Goal: Find contact information: Find contact information

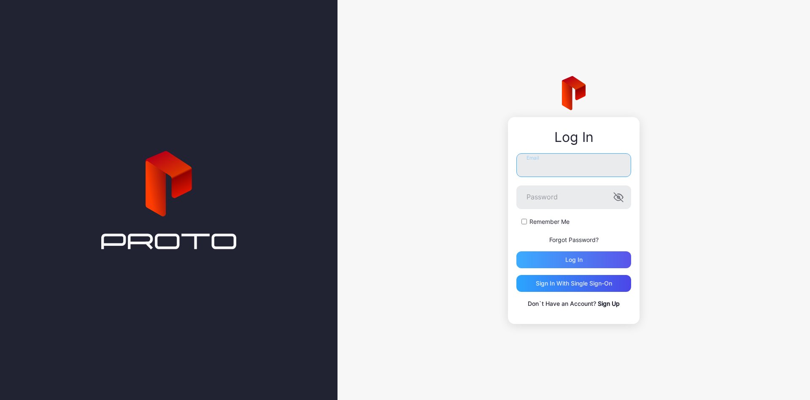
type input "**********"
click at [577, 263] on div "Log in" at bounding box center [574, 259] width 115 height 17
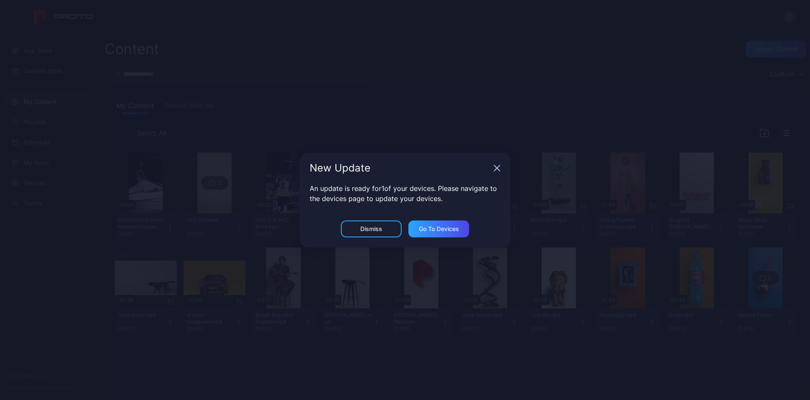
click at [498, 168] on icon "button" at bounding box center [497, 167] width 5 height 5
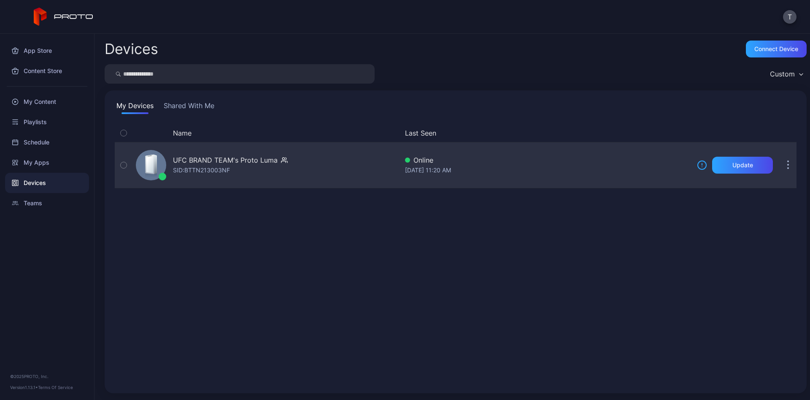
click at [221, 170] on div "SID: BTTN213003NF" at bounding box center [201, 170] width 57 height 10
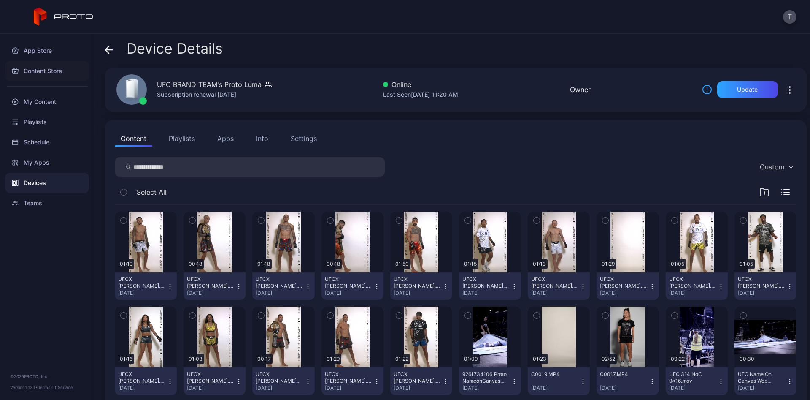
click at [53, 71] on div "Content Store" at bounding box center [47, 71] width 84 height 20
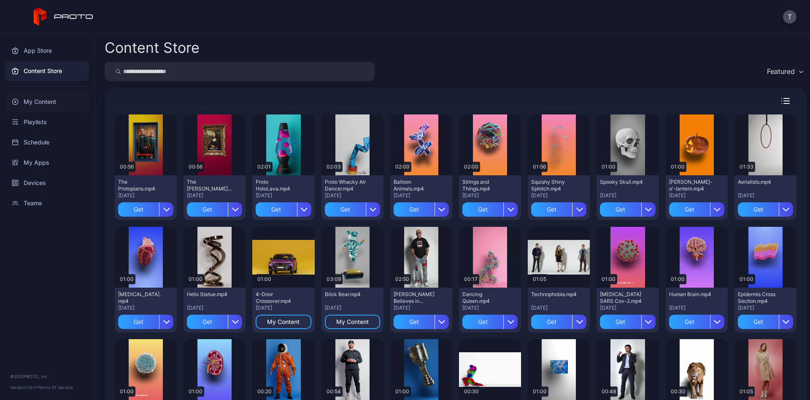
click at [47, 105] on div "My Content" at bounding box center [47, 102] width 84 height 20
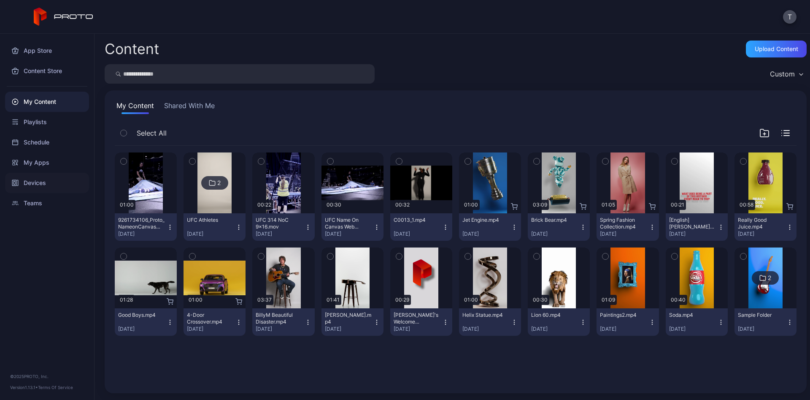
click at [43, 182] on div "Devices" at bounding box center [47, 183] width 84 height 20
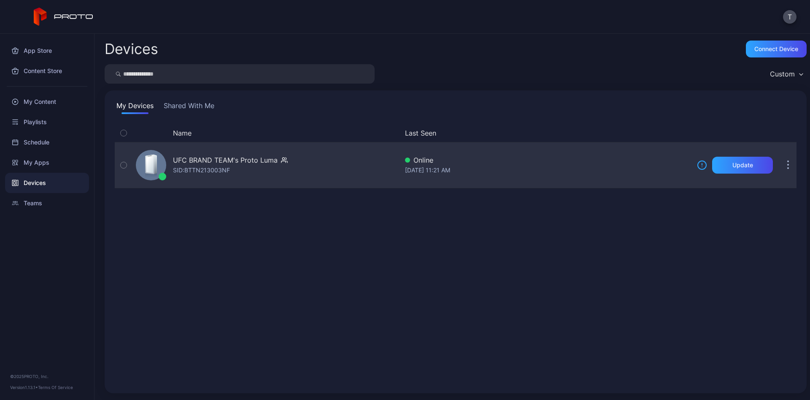
click at [781, 169] on button "button" at bounding box center [788, 165] width 17 height 17
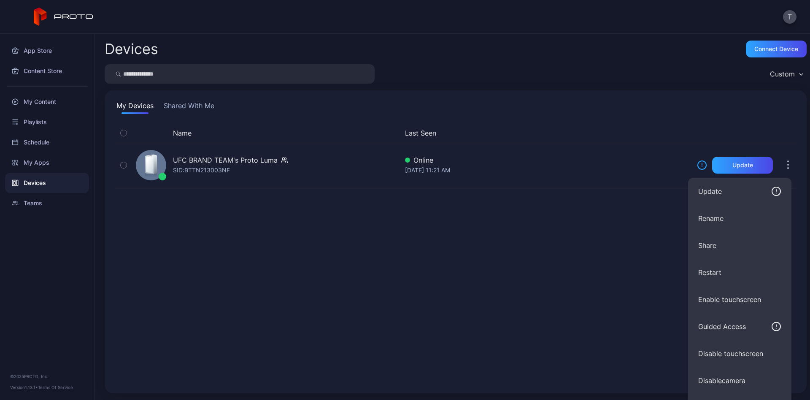
click at [514, 265] on div "Name Last Seen UFC BRAND TEAM's Proto [PERSON_NAME]: BTTN213003NF Online [DATE]…" at bounding box center [456, 253] width 682 height 259
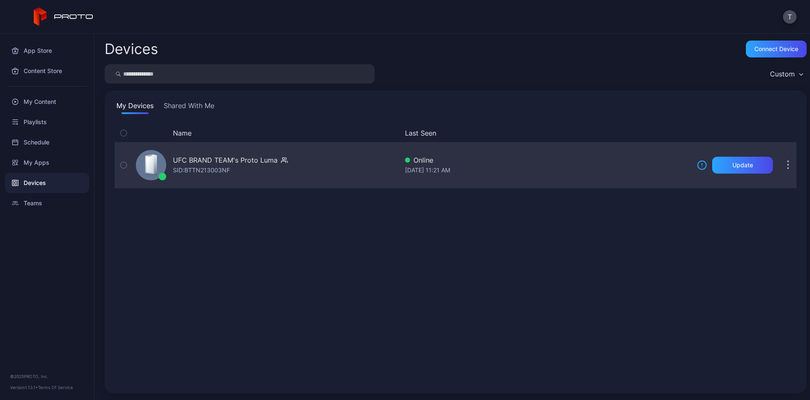
click at [190, 164] on div "UFC BRAND TEAM's Proto Luma" at bounding box center [225, 160] width 105 height 10
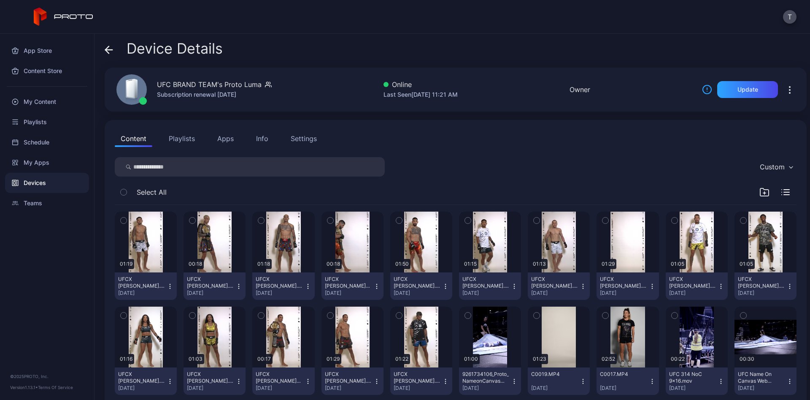
click at [176, 141] on button "Playlists" at bounding box center [182, 138] width 38 height 17
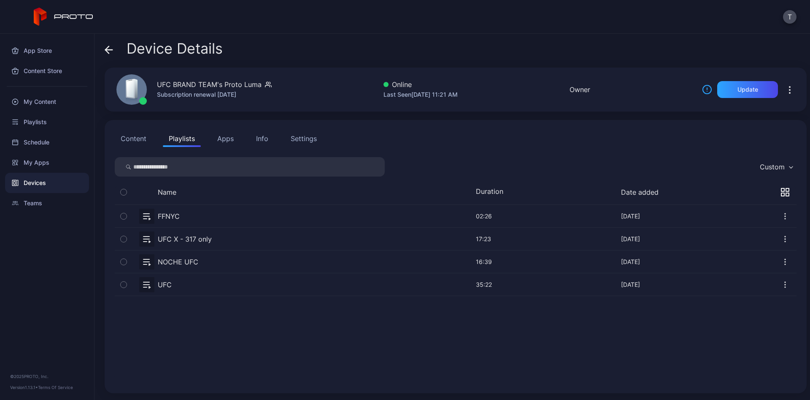
click at [225, 146] on button "Apps" at bounding box center [225, 138] width 28 height 17
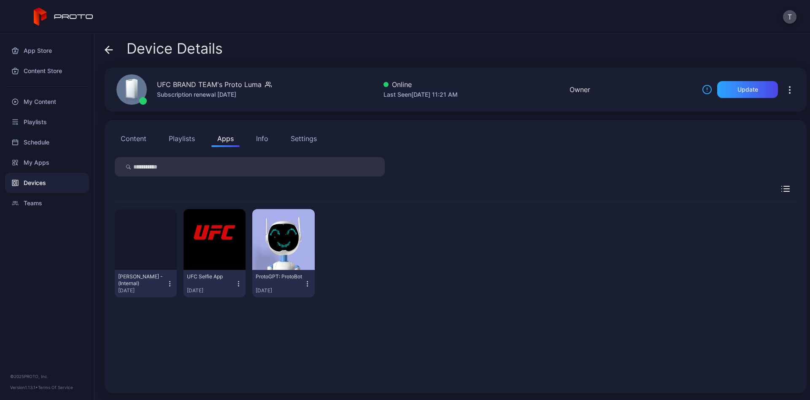
click at [226, 173] on input "search" at bounding box center [250, 166] width 270 height 19
type input "******"
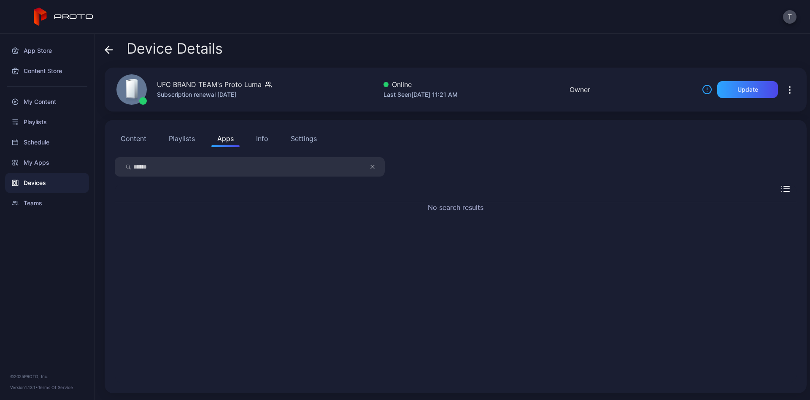
drag, startPoint x: 226, startPoint y: 173, endPoint x: 122, endPoint y: 166, distance: 104.9
click at [122, 166] on div "******" at bounding box center [250, 166] width 270 height 19
click at [258, 136] on div "Info" at bounding box center [262, 138] width 12 height 10
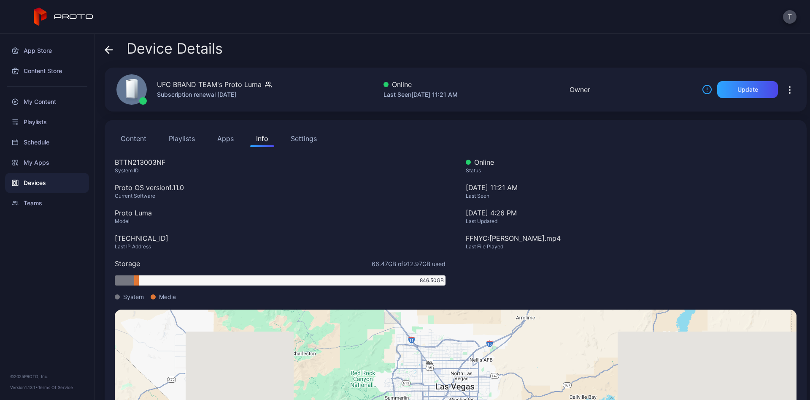
click at [299, 134] on div "Settings" at bounding box center [304, 138] width 26 height 10
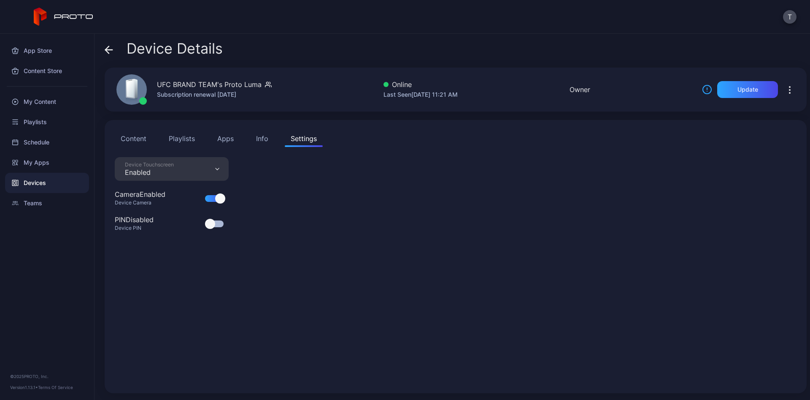
click at [230, 138] on button "Apps" at bounding box center [225, 138] width 28 height 17
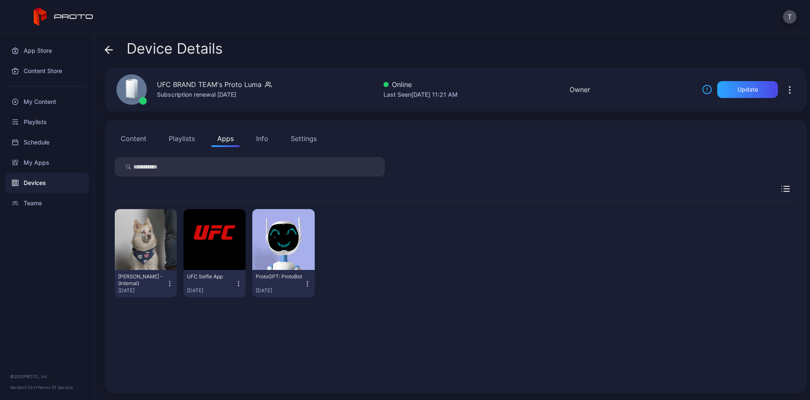
click at [260, 138] on div "Info" at bounding box center [262, 138] width 12 height 10
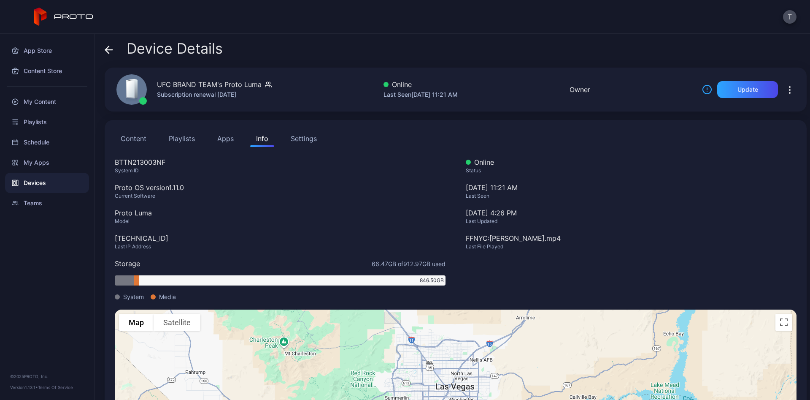
click at [140, 138] on button "Content" at bounding box center [134, 138] width 38 height 17
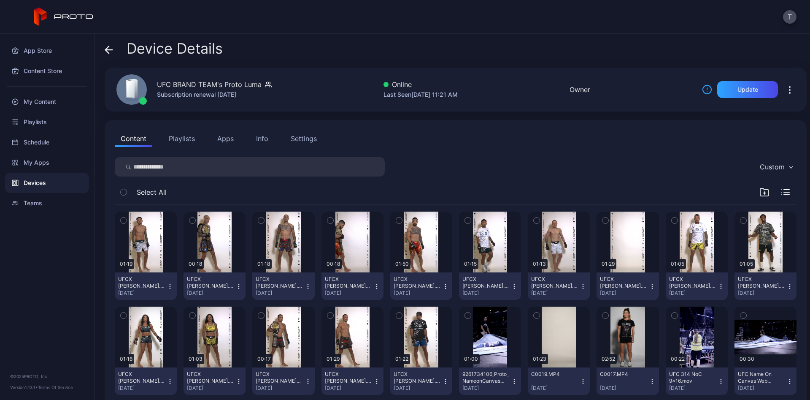
click at [199, 174] on input "search" at bounding box center [250, 166] width 270 height 19
click at [331, 160] on input "search" at bounding box center [250, 166] width 270 height 19
click at [51, 202] on div "Teams" at bounding box center [47, 203] width 84 height 20
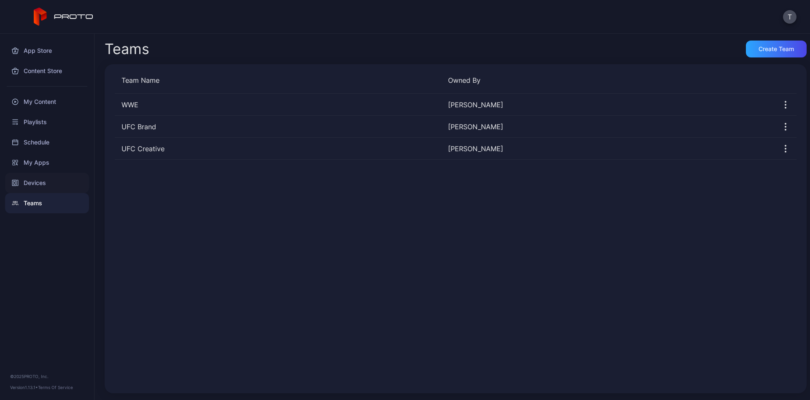
click at [52, 184] on div "Devices" at bounding box center [47, 183] width 84 height 20
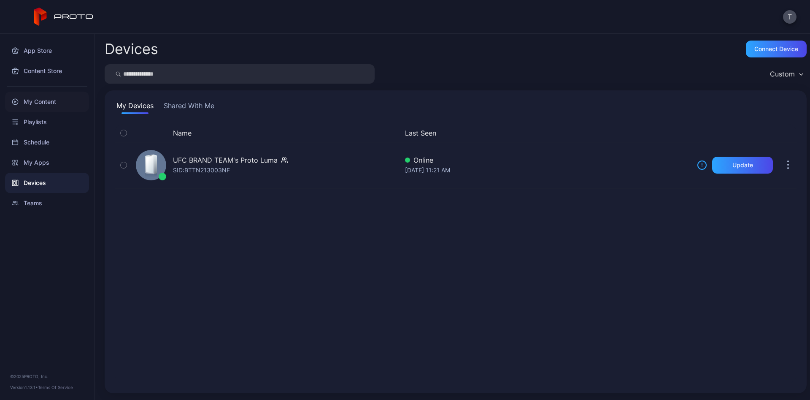
click at [58, 95] on div "My Content" at bounding box center [47, 102] width 84 height 20
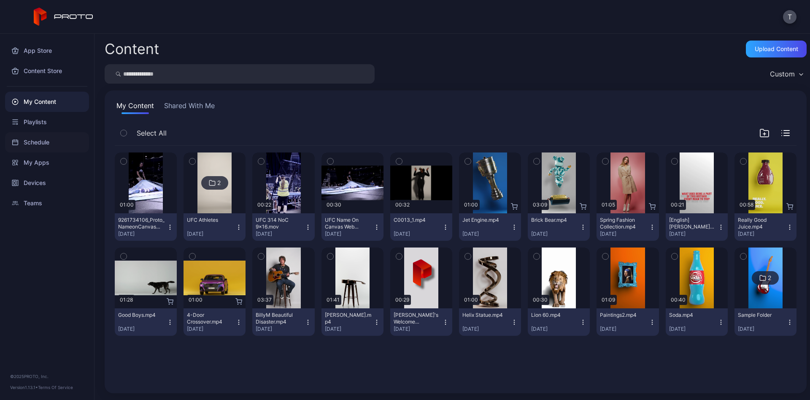
click at [39, 142] on div "Schedule" at bounding box center [47, 142] width 84 height 20
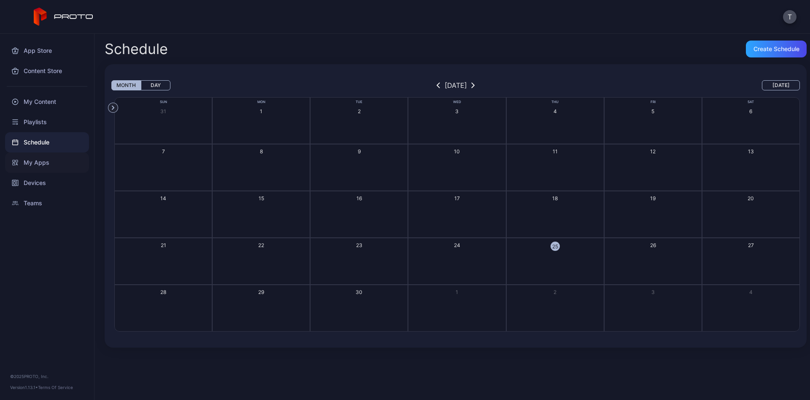
click at [33, 169] on div "My Apps" at bounding box center [47, 162] width 84 height 20
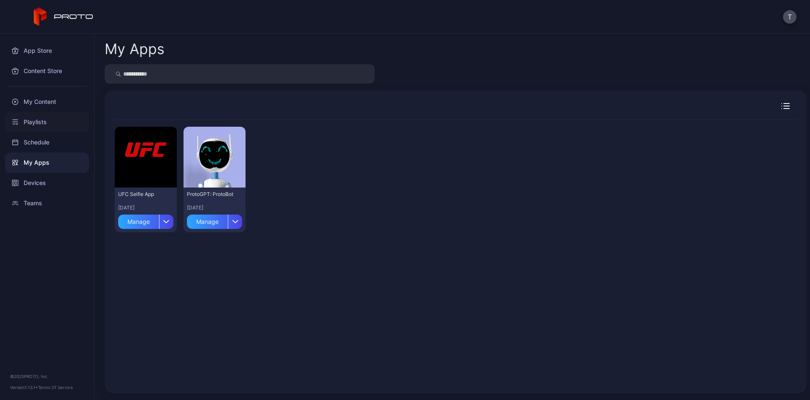
click at [41, 127] on div "Playlists" at bounding box center [47, 122] width 84 height 20
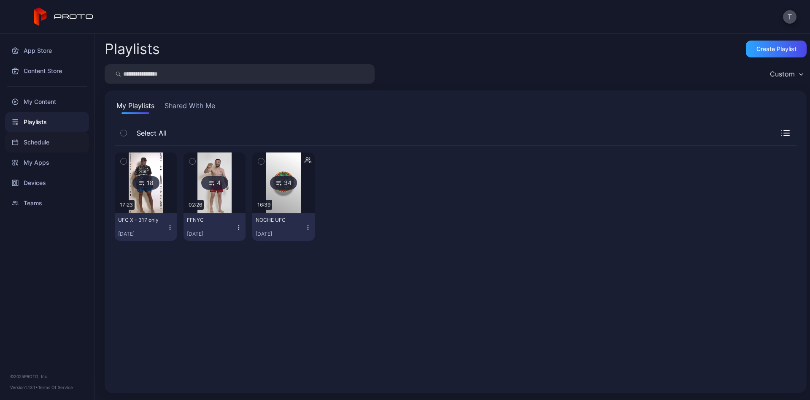
click at [35, 152] on div "Schedule" at bounding box center [47, 142] width 84 height 20
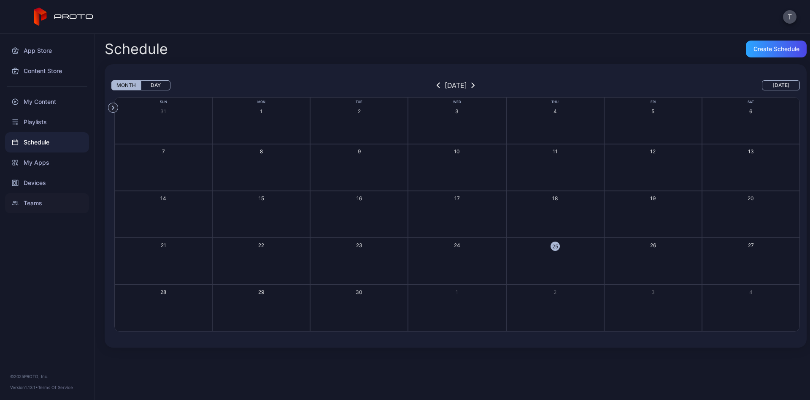
click at [43, 200] on div "Teams" at bounding box center [47, 203] width 84 height 20
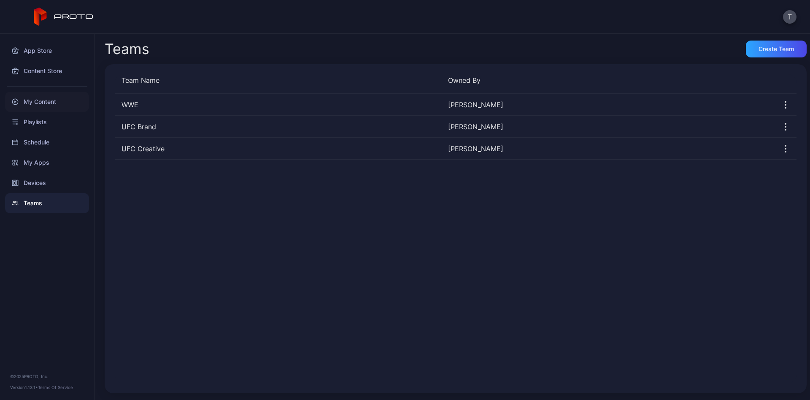
click at [50, 100] on div "My Content" at bounding box center [47, 102] width 84 height 20
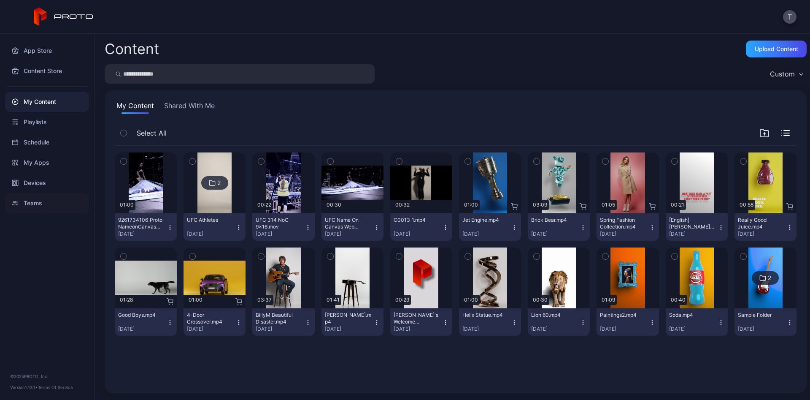
click at [54, 200] on div "Teams" at bounding box center [47, 203] width 84 height 20
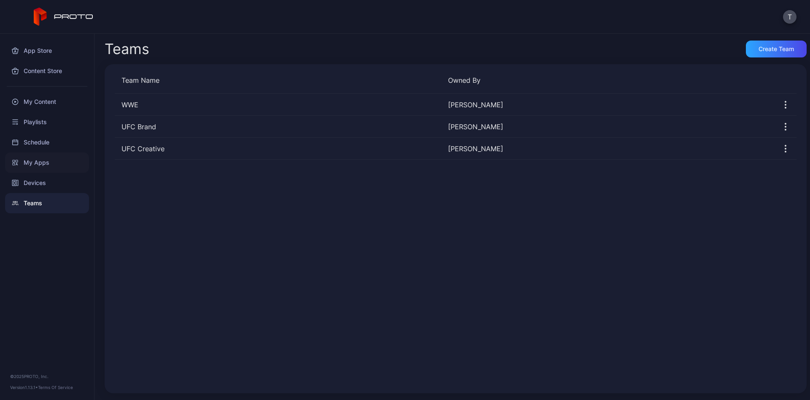
click at [66, 158] on div "My Apps" at bounding box center [47, 162] width 84 height 20
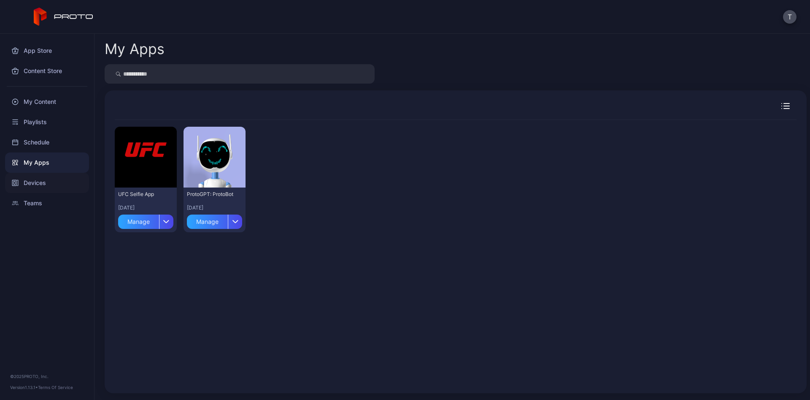
click at [38, 182] on div "Devices" at bounding box center [47, 183] width 84 height 20
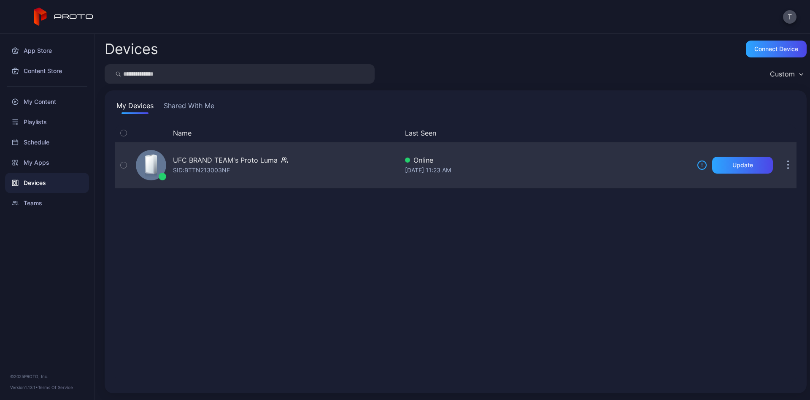
click at [203, 161] on div "UFC BRAND TEAM's Proto Luma" at bounding box center [225, 160] width 105 height 10
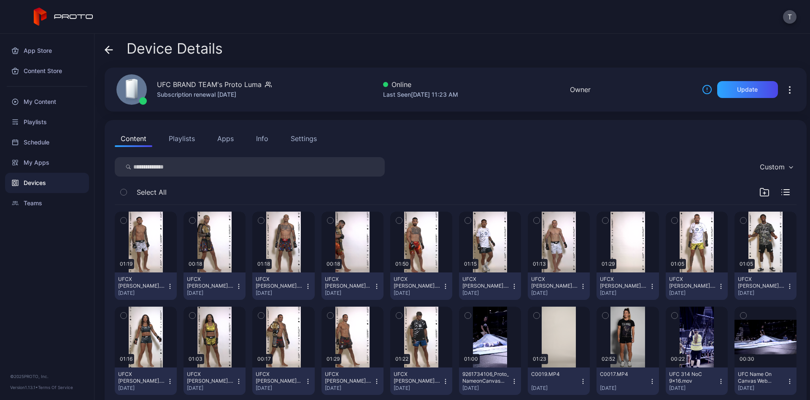
click at [224, 135] on button "Apps" at bounding box center [225, 138] width 28 height 17
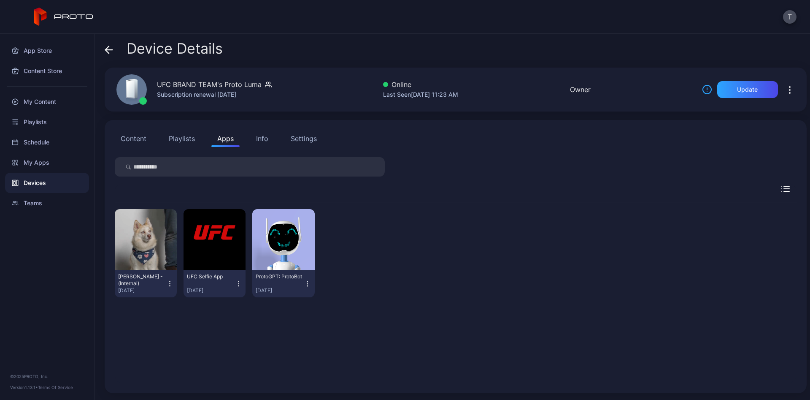
click at [259, 140] on div "Info" at bounding box center [262, 138] width 12 height 10
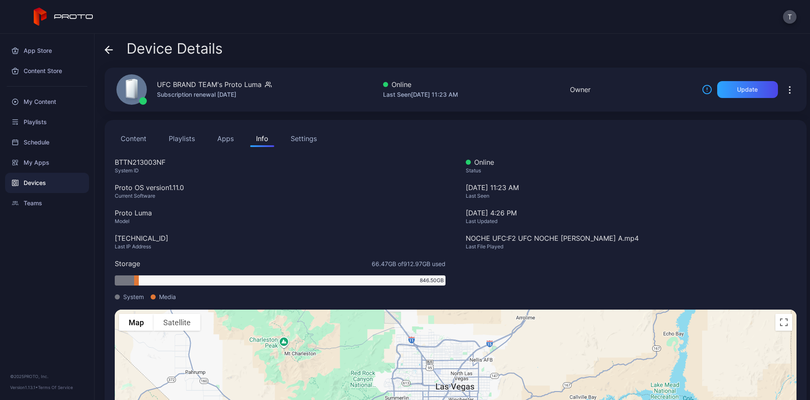
click at [300, 140] on div "Settings" at bounding box center [304, 138] width 26 height 10
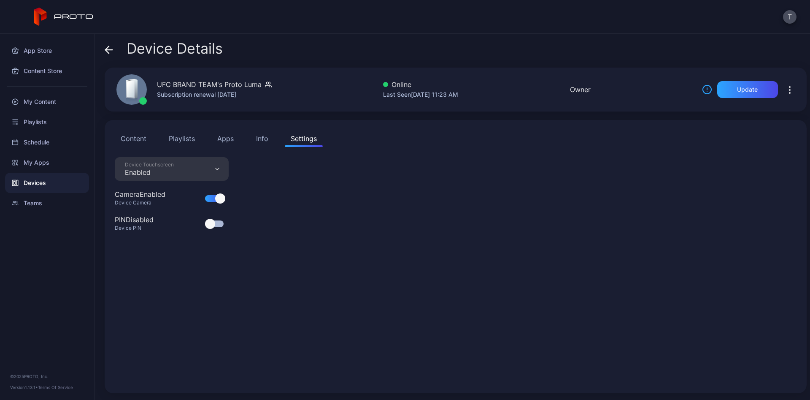
click at [139, 140] on button "Content" at bounding box center [134, 138] width 38 height 17
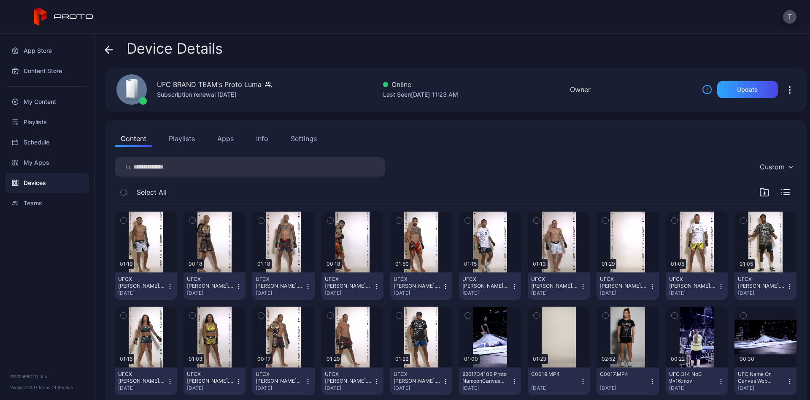
click at [190, 139] on button "Playlists" at bounding box center [182, 138] width 38 height 17
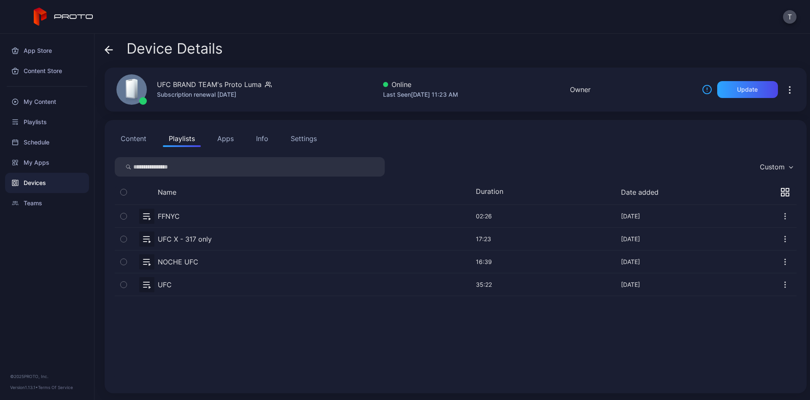
click at [219, 141] on button "Apps" at bounding box center [225, 138] width 28 height 17
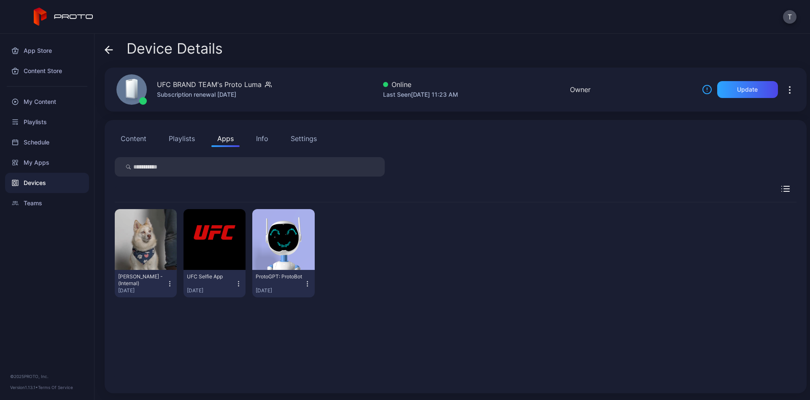
click at [221, 169] on input "search" at bounding box center [250, 166] width 270 height 19
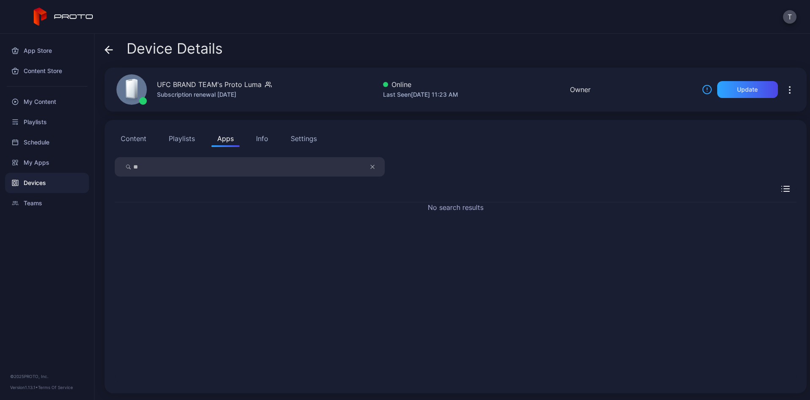
type input "*"
click at [37, 158] on div "My Apps" at bounding box center [47, 162] width 84 height 20
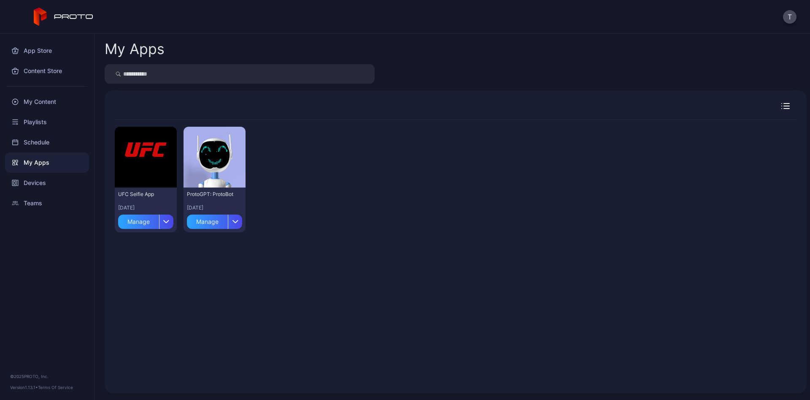
click at [211, 74] on input "search" at bounding box center [240, 73] width 270 height 19
click at [54, 74] on div "Content Store" at bounding box center [47, 71] width 84 height 20
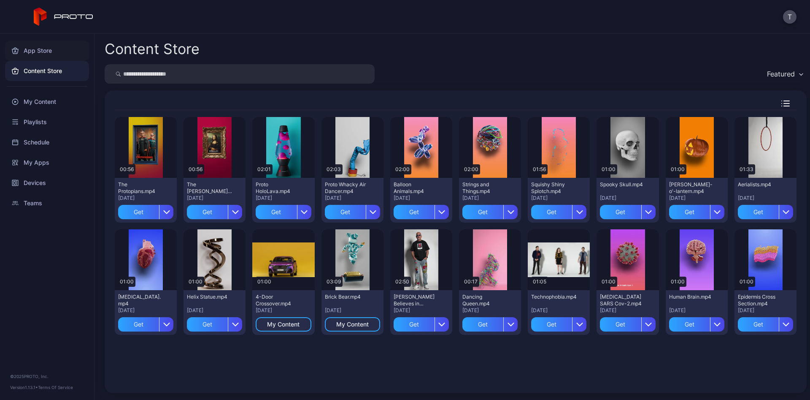
click at [49, 51] on div "App Store" at bounding box center [47, 51] width 84 height 20
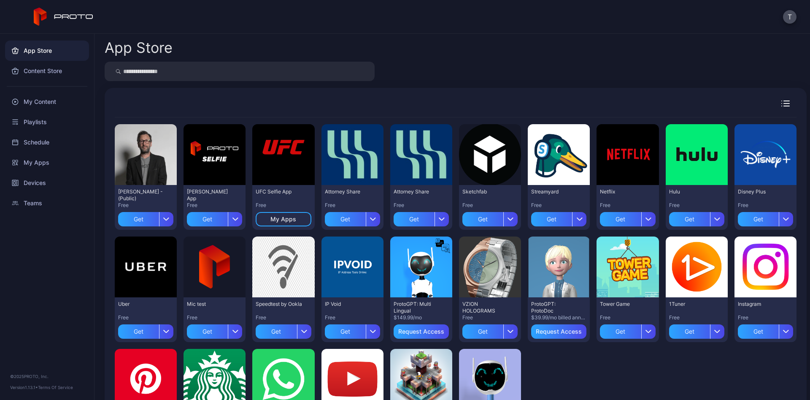
click at [190, 73] on input "search" at bounding box center [240, 71] width 270 height 19
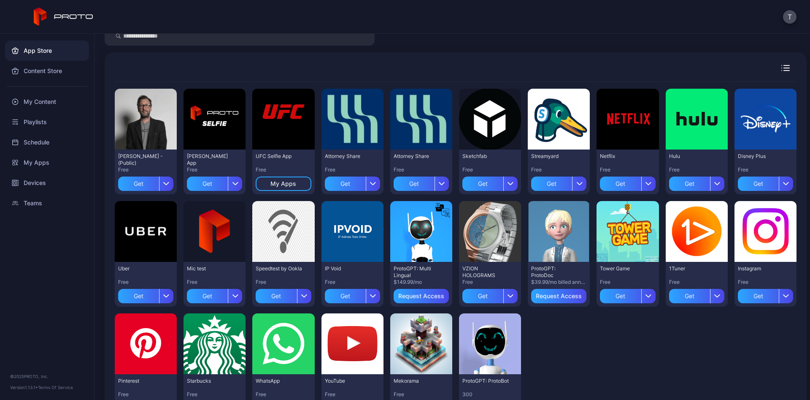
scroll to position [78, 0]
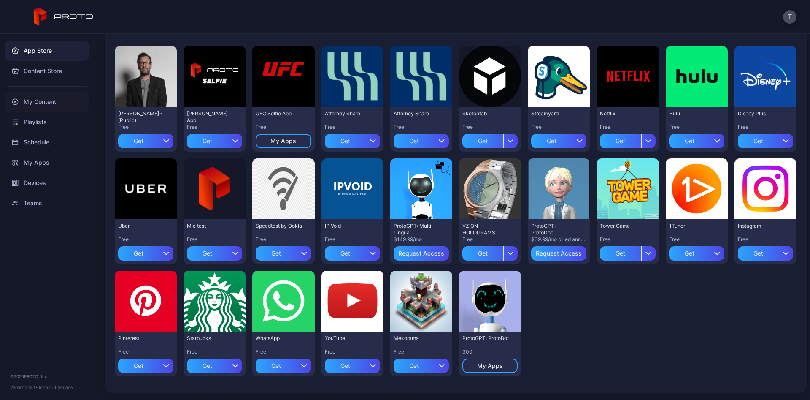
click at [48, 99] on div "My Content" at bounding box center [47, 102] width 84 height 20
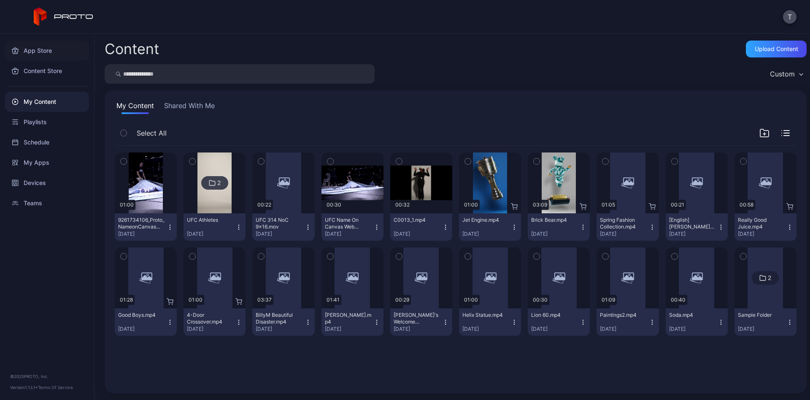
click at [57, 45] on div "App Store" at bounding box center [47, 51] width 84 height 20
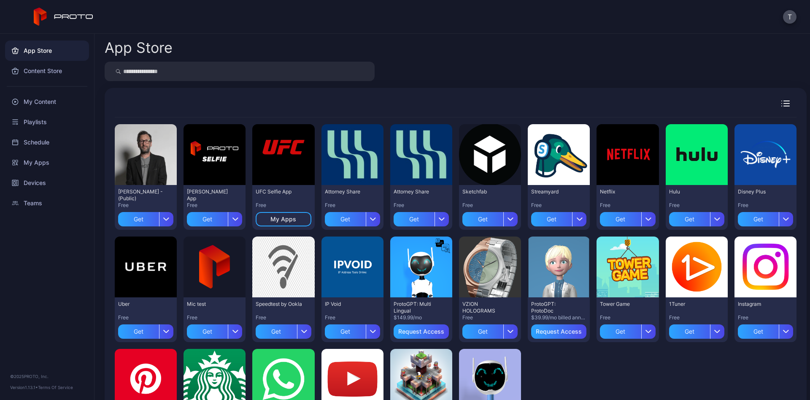
click at [173, 66] on input "search" at bounding box center [240, 71] width 270 height 19
type input "*******"
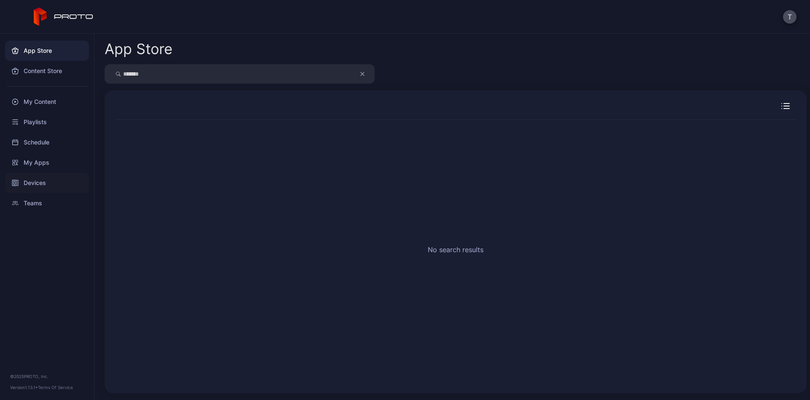
click at [44, 178] on div "Devices" at bounding box center [47, 183] width 84 height 20
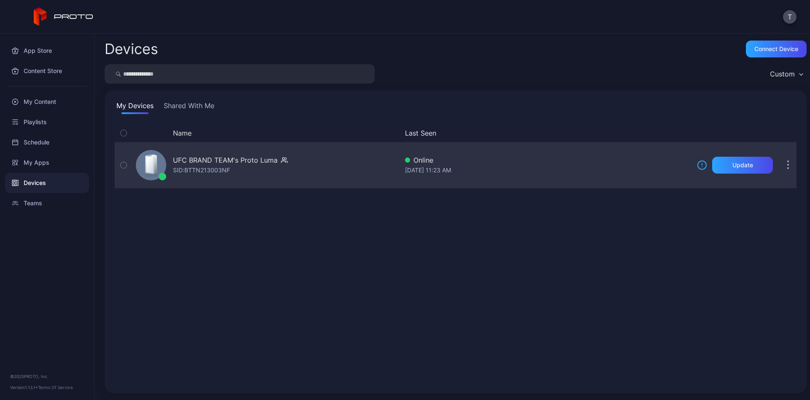
click at [211, 157] on div "UFC BRAND TEAM's Proto Luma" at bounding box center [225, 160] width 105 height 10
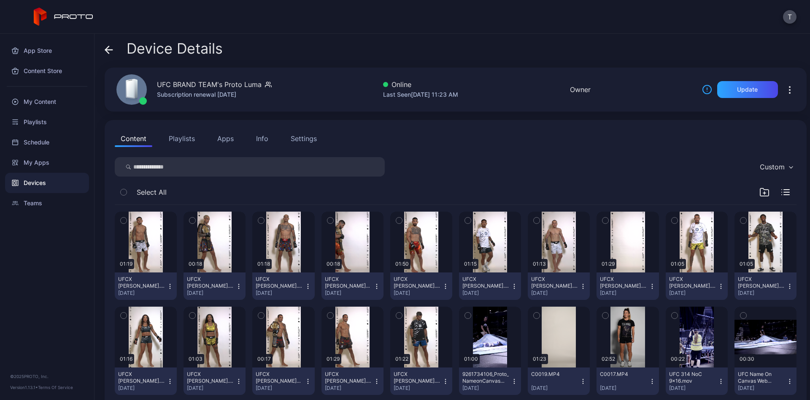
click at [785, 88] on icon "button" at bounding box center [790, 90] width 10 height 10
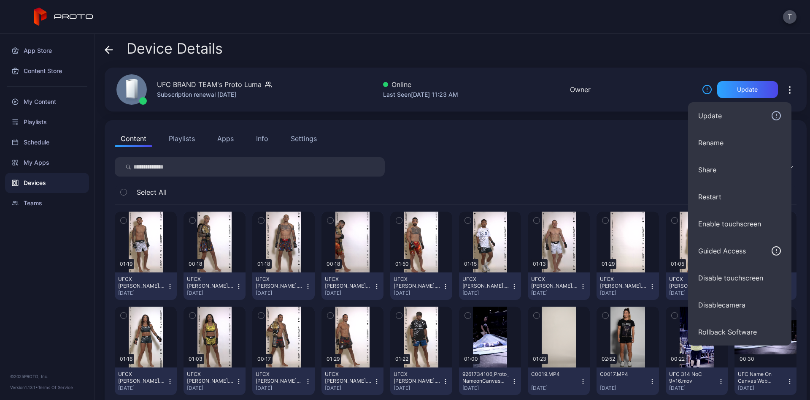
click at [642, 64] on div "Device Details UFC BRAND TEAM's Proto Luma Subscription renewal [DATE] Online L…" at bounding box center [453, 217] width 716 height 366
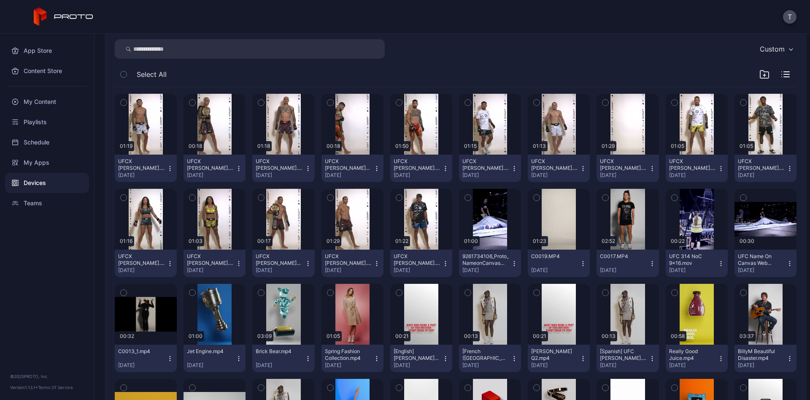
scroll to position [70, 0]
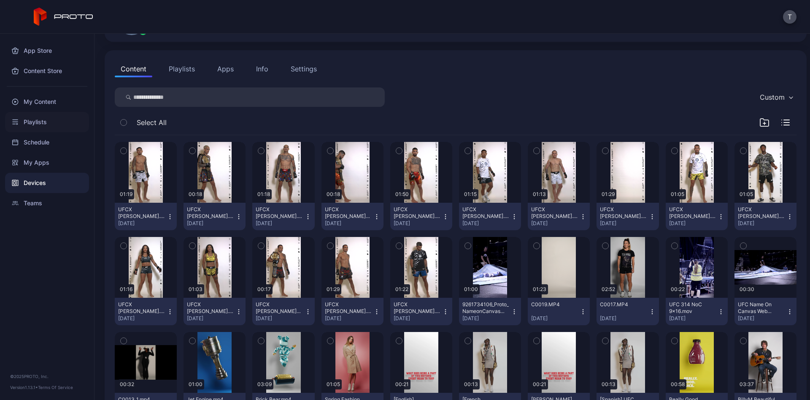
click at [44, 121] on div "Playlists" at bounding box center [47, 122] width 84 height 20
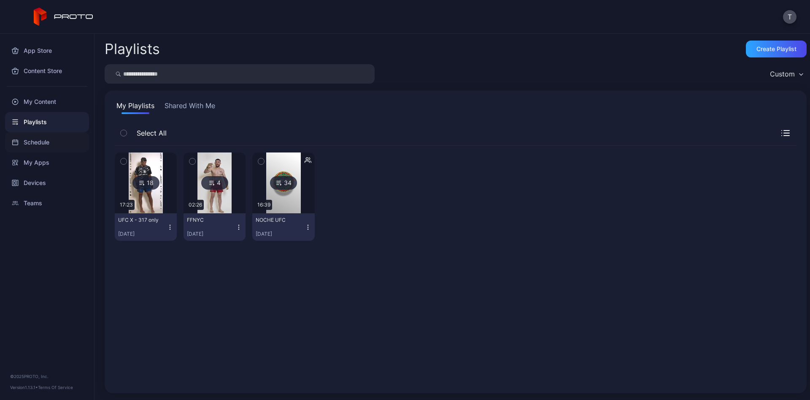
click at [46, 144] on div "Schedule" at bounding box center [47, 142] width 84 height 20
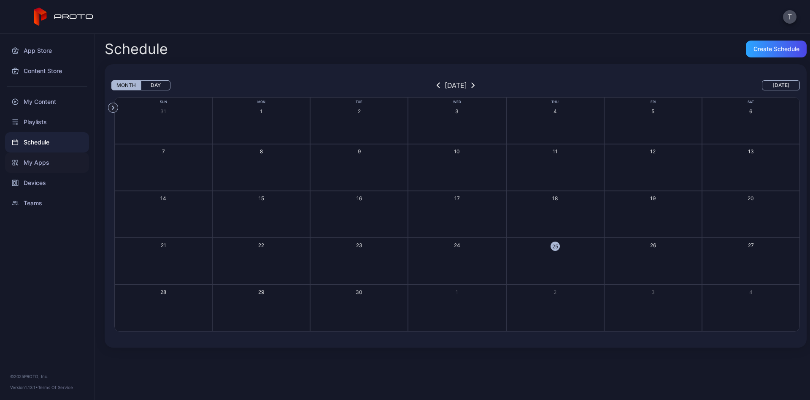
click at [42, 164] on div "My Apps" at bounding box center [47, 162] width 84 height 20
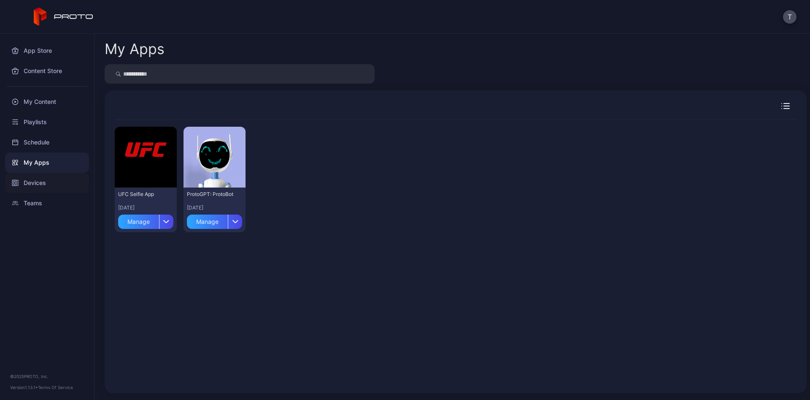
click at [41, 179] on div "Devices" at bounding box center [47, 183] width 84 height 20
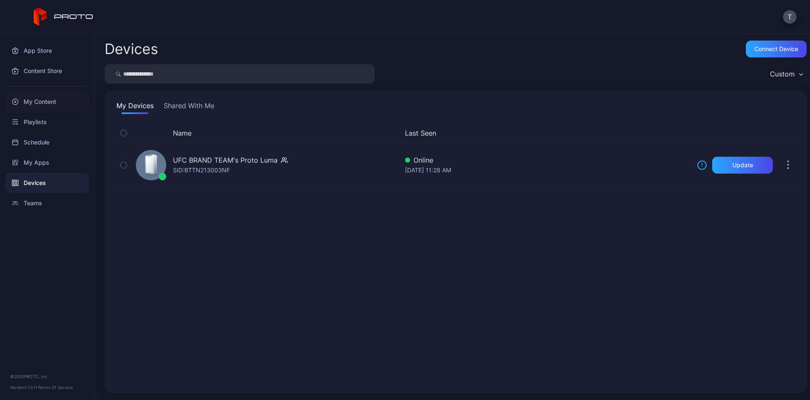
click at [48, 103] on div "My Content" at bounding box center [47, 102] width 84 height 20
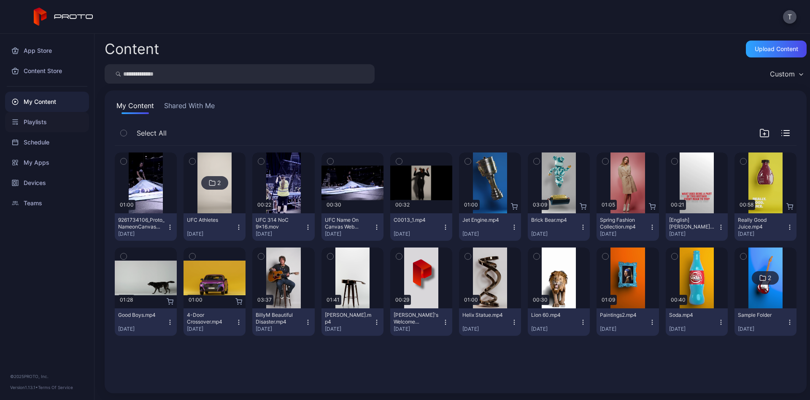
click at [37, 126] on div "Playlists" at bounding box center [47, 122] width 84 height 20
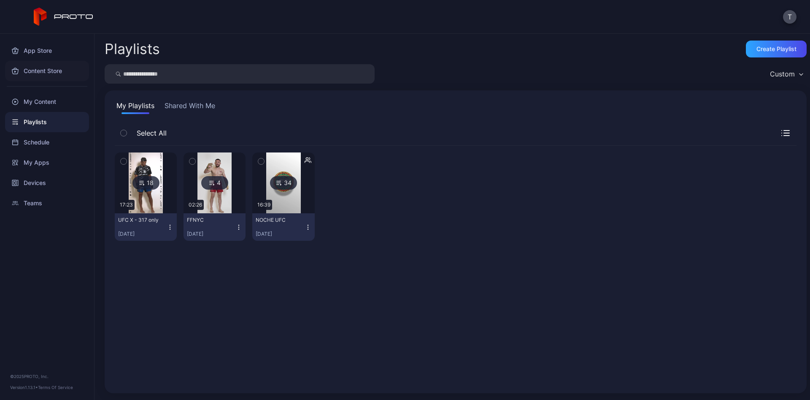
click at [45, 68] on div "Content Store" at bounding box center [47, 71] width 84 height 20
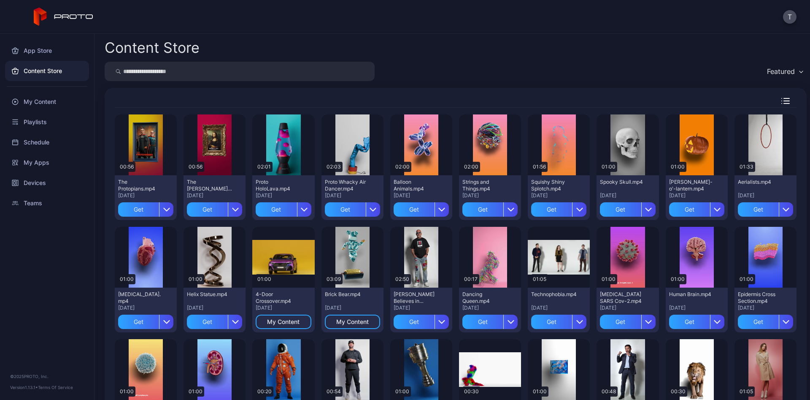
click at [564, 59] on div "Content Store Featured Preview 00:56 The Protopians.mp4 [DATE] Get Preview 00:5…" at bounding box center [453, 217] width 716 height 366
click at [790, 19] on button "T" at bounding box center [790, 17] width 14 height 14
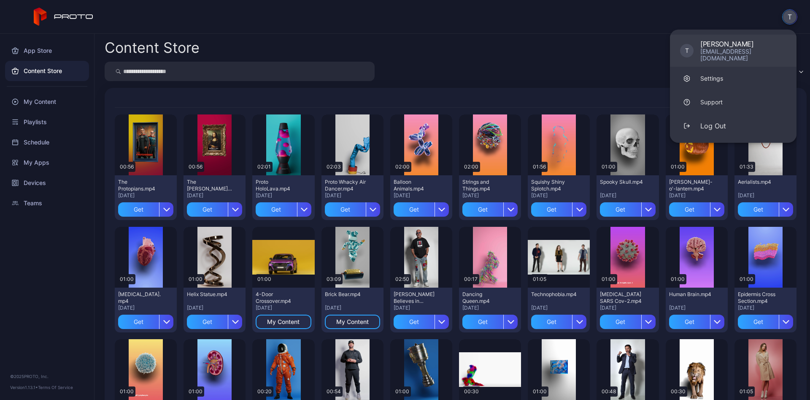
click at [744, 50] on div "[EMAIL_ADDRESS][DOMAIN_NAME]" at bounding box center [744, 55] width 86 height 14
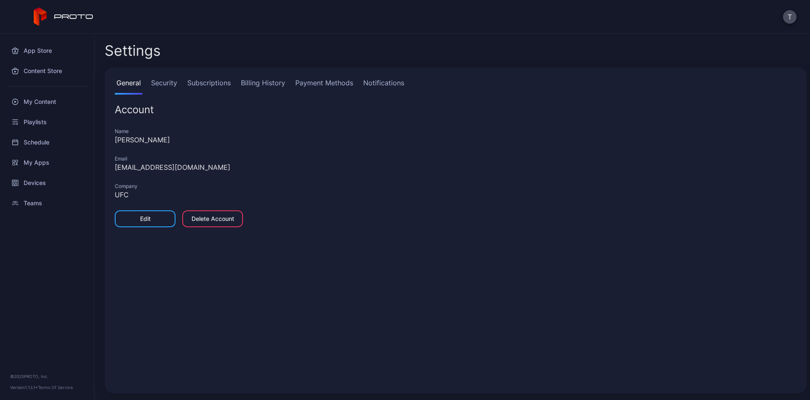
click at [164, 135] on div "[PERSON_NAME]" at bounding box center [456, 140] width 682 height 10
drag, startPoint x: 179, startPoint y: 169, endPoint x: 113, endPoint y: 167, distance: 65.9
click at [113, 167] on div "General Security Subscriptions Billing History Payment Methods Notifications Ac…" at bounding box center [456, 230] width 702 height 325
copy div "[EMAIL_ADDRESS][DOMAIN_NAME]"
click at [68, 14] on icon at bounding box center [64, 17] width 60 height 19
